Goal: Task Accomplishment & Management: Manage account settings

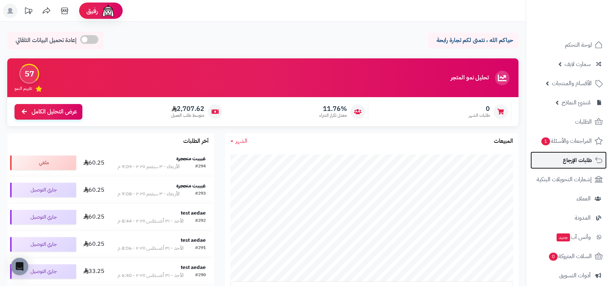
click at [571, 159] on span "طلبات الإرجاع" at bounding box center [577, 160] width 29 height 10
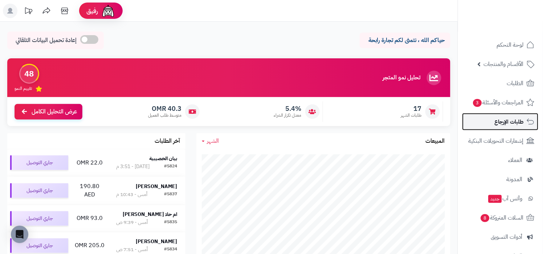
click at [520, 127] on link "طلبات الإرجاع" at bounding box center [500, 121] width 76 height 17
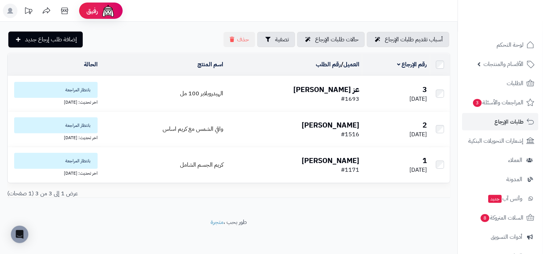
click at [333, 87] on b "عز المخيني" at bounding box center [326, 89] width 66 height 11
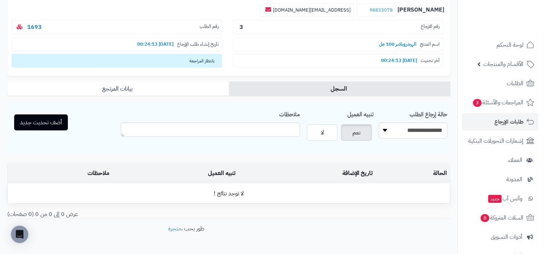
scroll to position [98, 0]
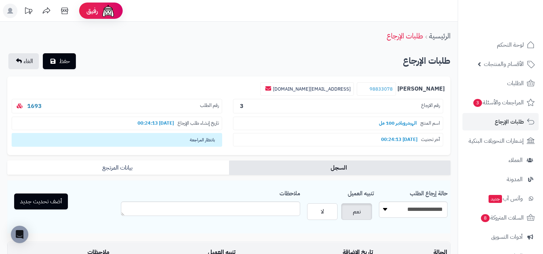
scroll to position [98, 0]
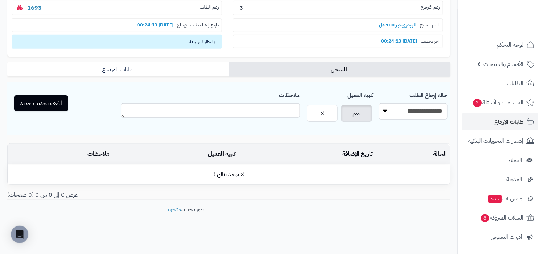
click at [229, 119] on div "ملاحظات" at bounding box center [210, 106] width 179 height 36
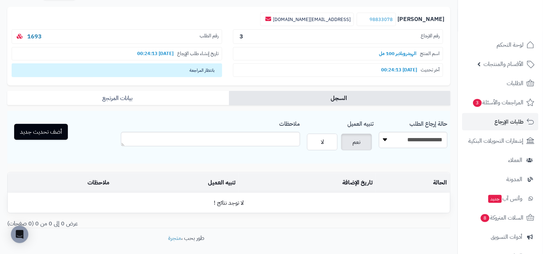
click at [99, 33] on p "رقم الطلب 1693" at bounding box center [117, 36] width 210 height 15
click at [130, 36] on p "رقم الطلب 1693" at bounding box center [117, 36] width 210 height 15
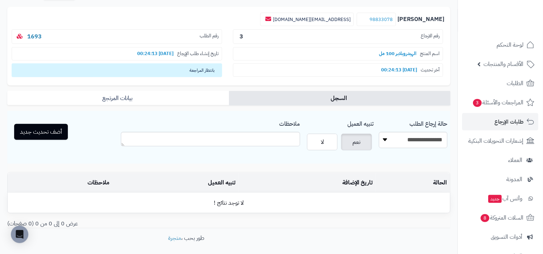
click at [130, 36] on p "رقم الطلب 1693" at bounding box center [117, 36] width 210 height 15
click at [179, 32] on p "رقم الطلب 1693" at bounding box center [117, 36] width 210 height 15
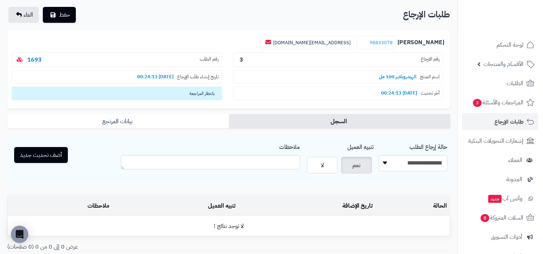
scroll to position [43, 0]
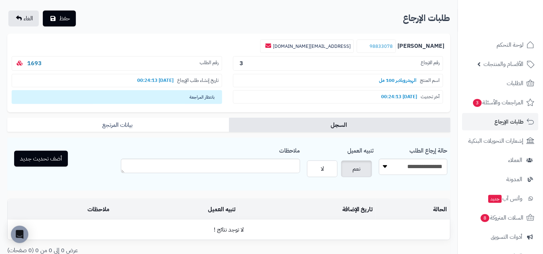
click at [205, 59] on span "رقم الطلب" at bounding box center [209, 63] width 19 height 8
click at [496, 119] on span "طلبات الإرجاع" at bounding box center [508, 122] width 29 height 10
